Goal: Navigation & Orientation: Find specific page/section

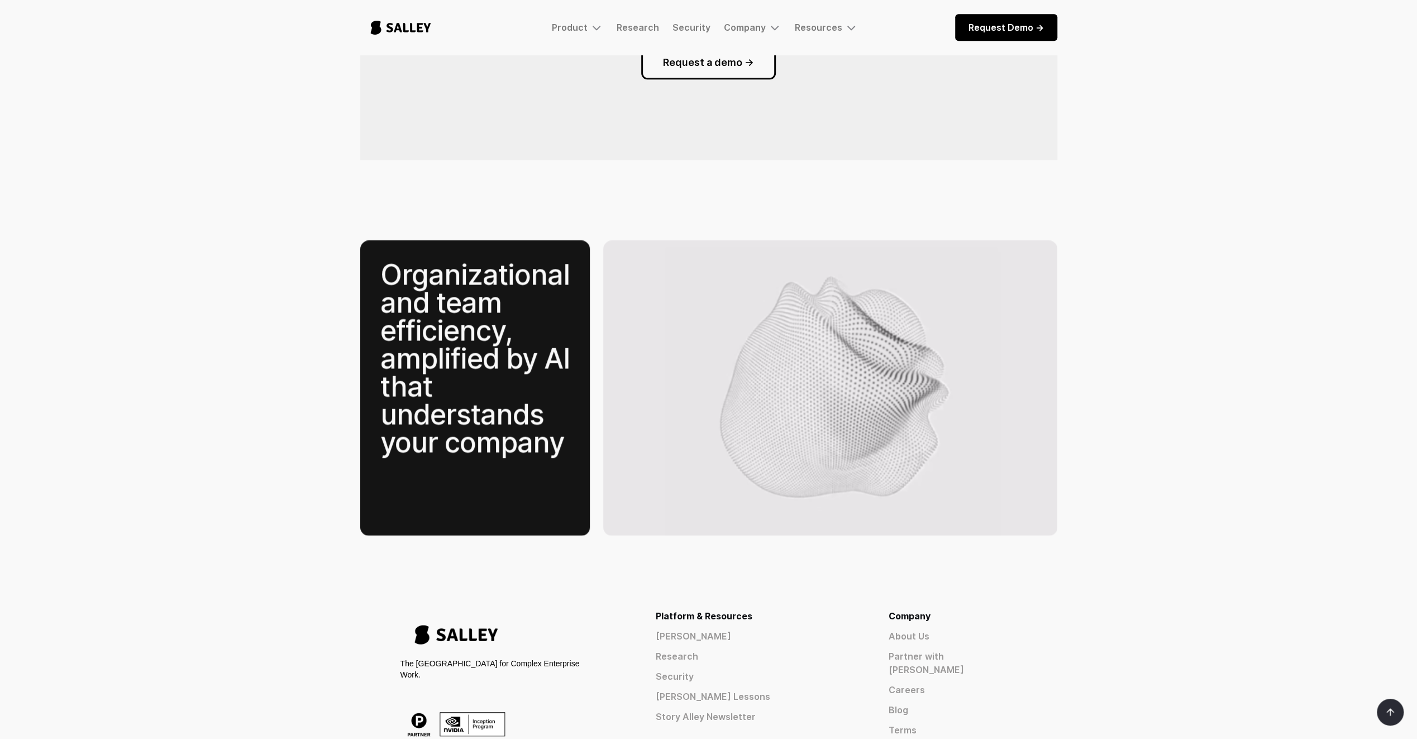
scroll to position [1508, 0]
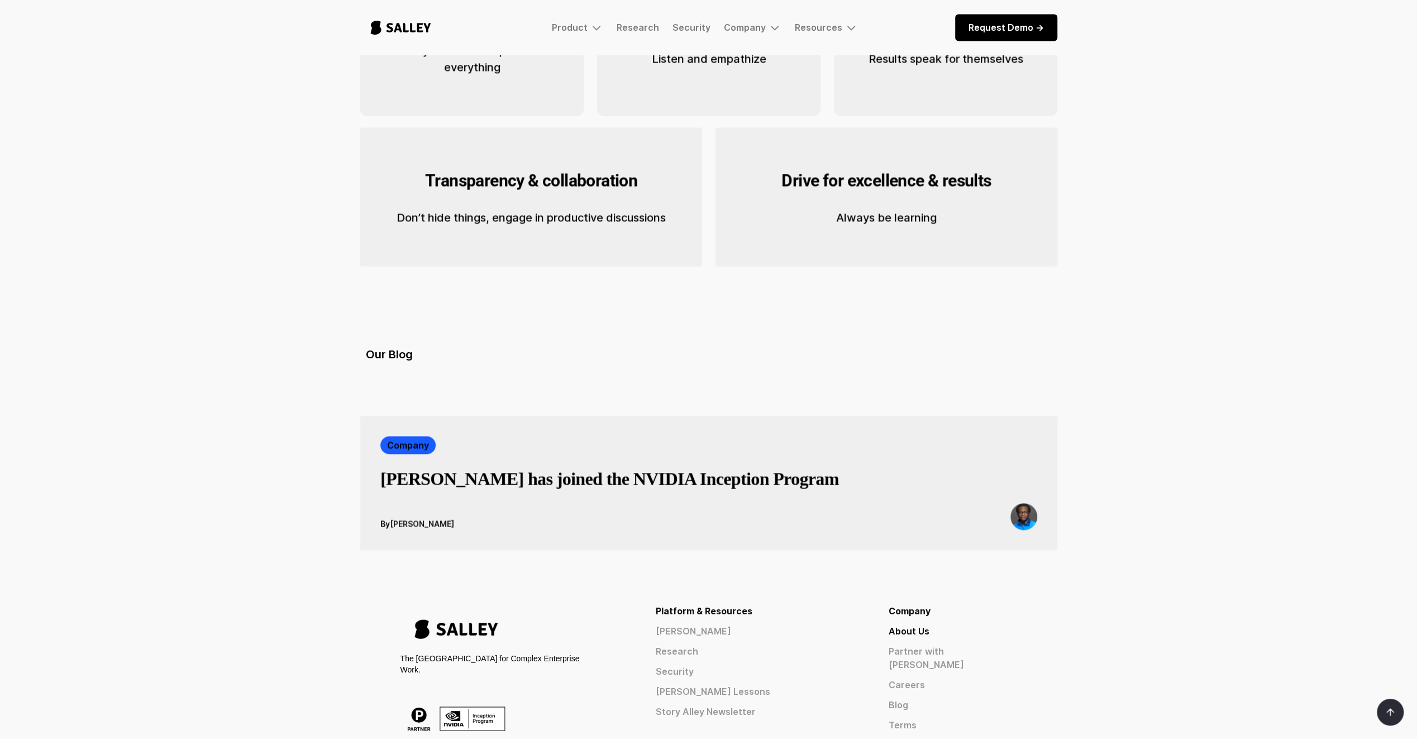
scroll to position [1672, 0]
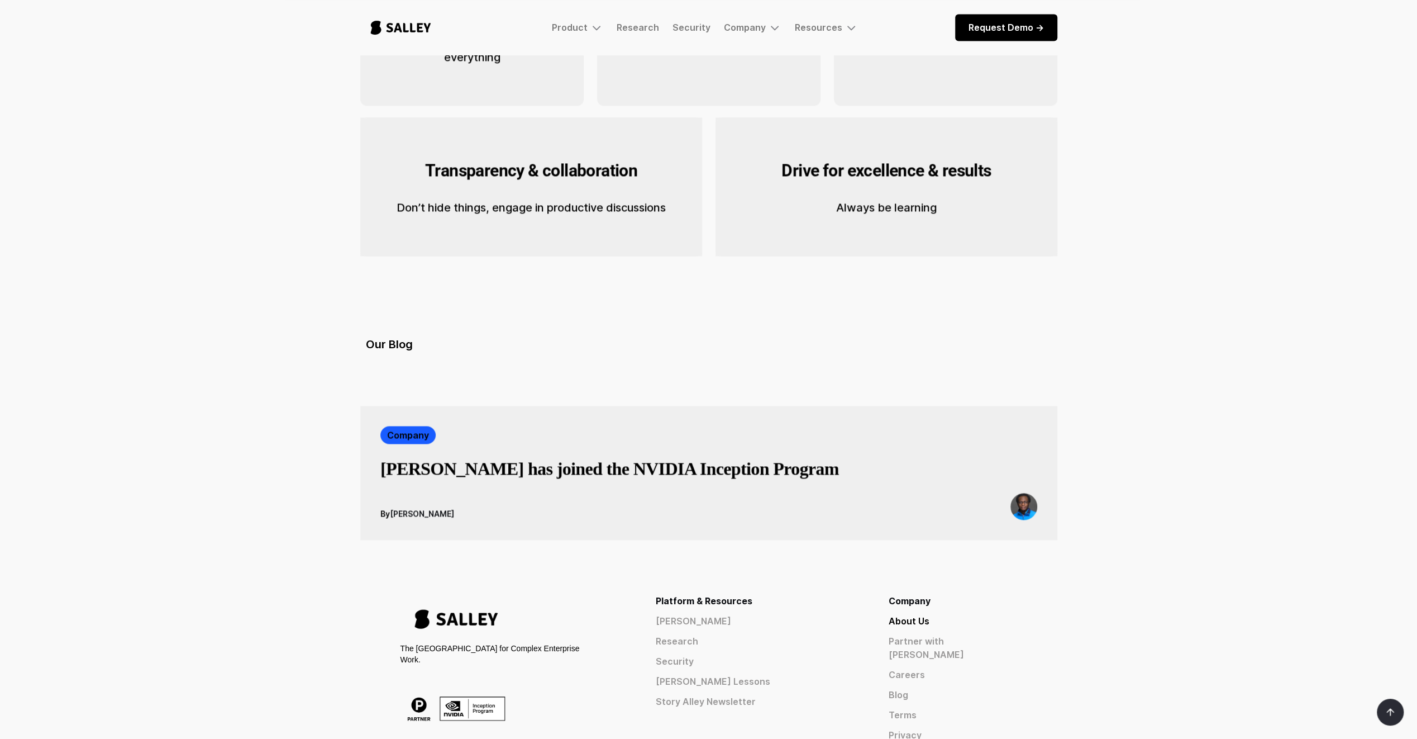
drag, startPoint x: 529, startPoint y: 458, endPoint x: 539, endPoint y: 583, distance: 125.5
click at [792, 613] on link "[PERSON_NAME]" at bounding box center [752, 619] width 193 height 13
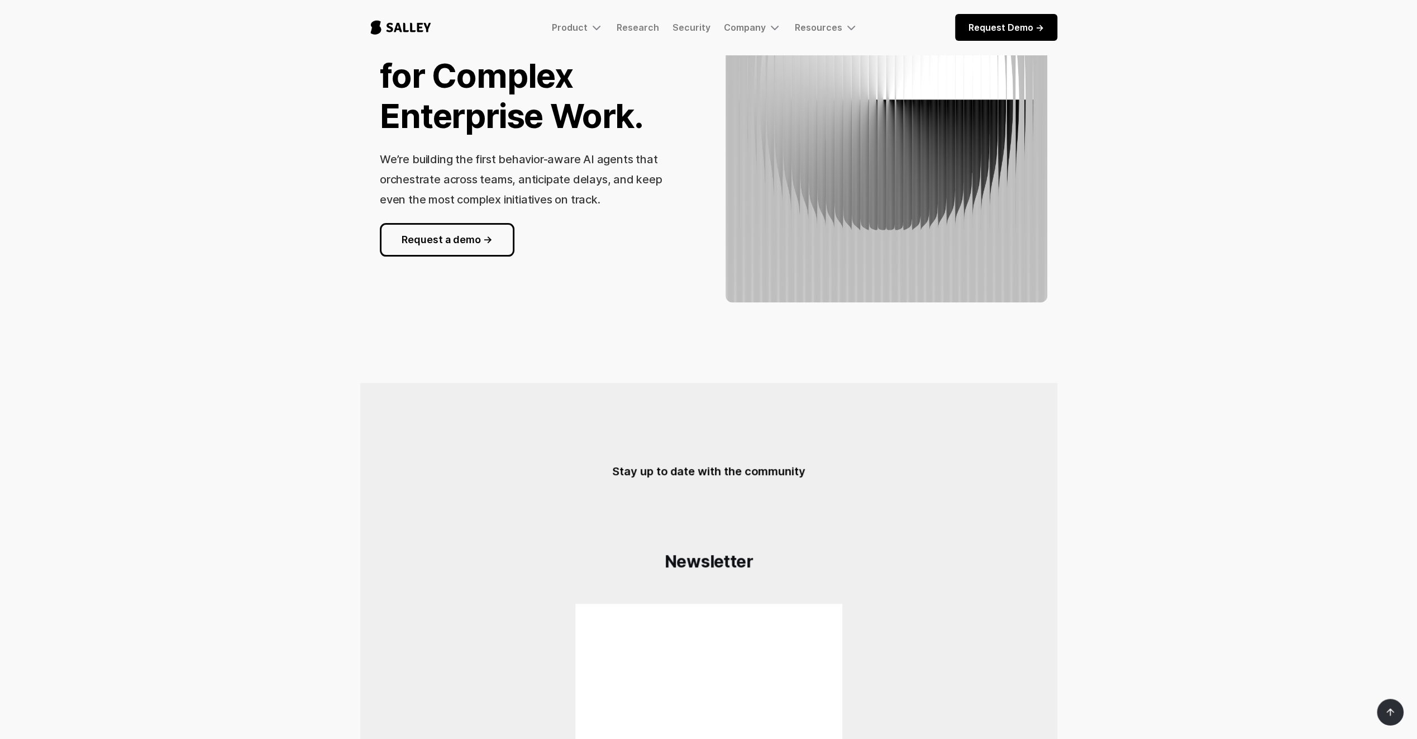
scroll to position [279, 0]
